Goal: Use online tool/utility: Use online tool/utility

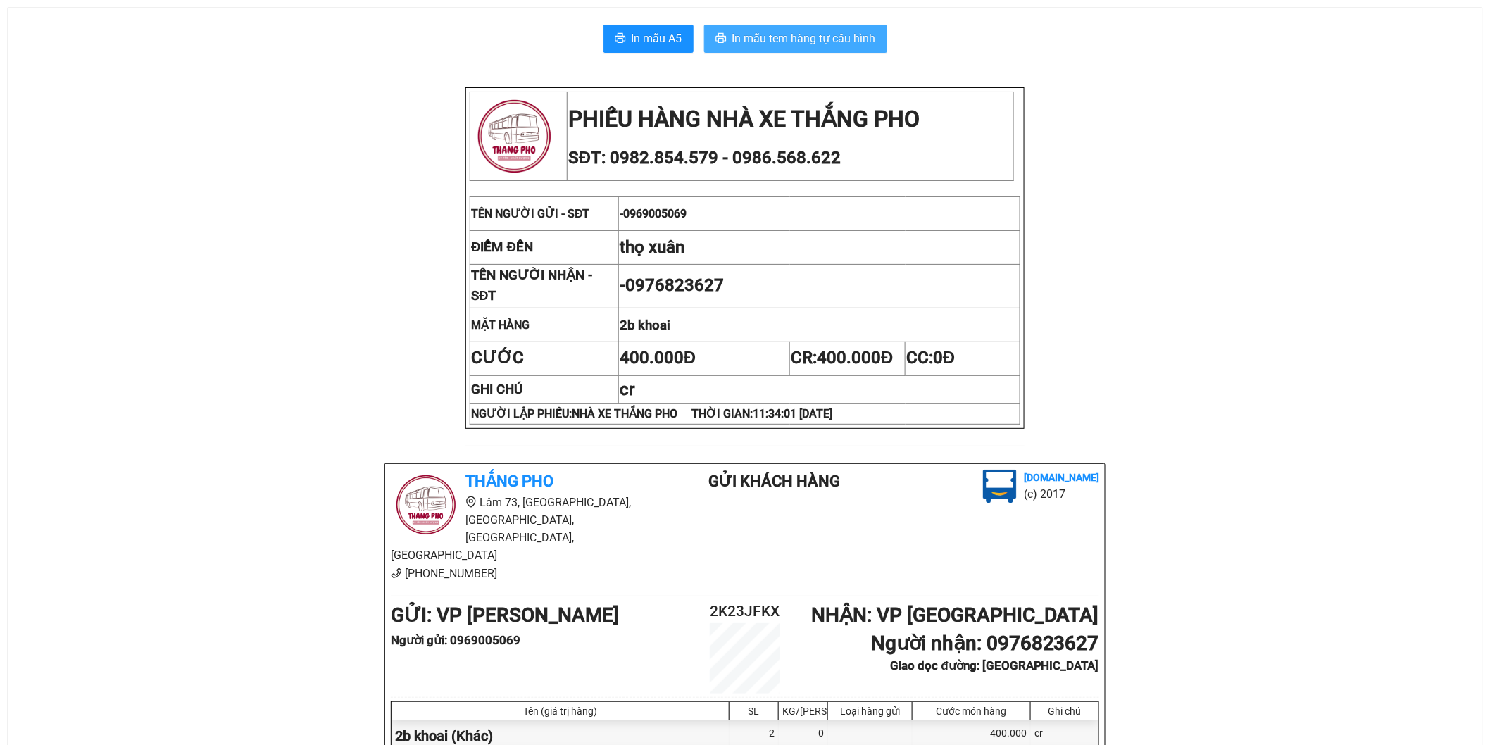
click at [827, 45] on span "In mẫu tem hàng tự cấu hình" at bounding box center [804, 39] width 144 height 18
click at [812, 39] on span "In mẫu tem hàng tự cấu hình" at bounding box center [804, 39] width 144 height 18
